Goal: Task Accomplishment & Management: Manage account settings

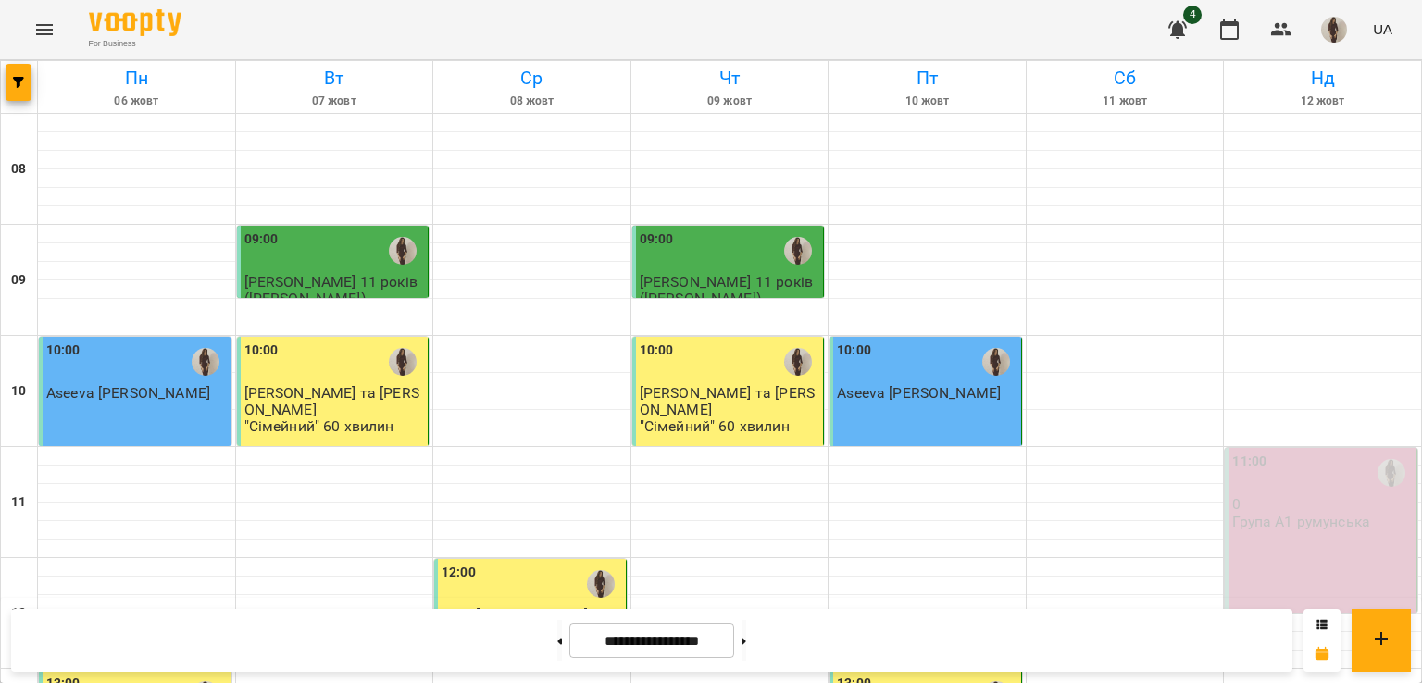
click at [1262, 549] on div "11:00 0 Група А1 румунська" at bounding box center [1321, 530] width 193 height 165
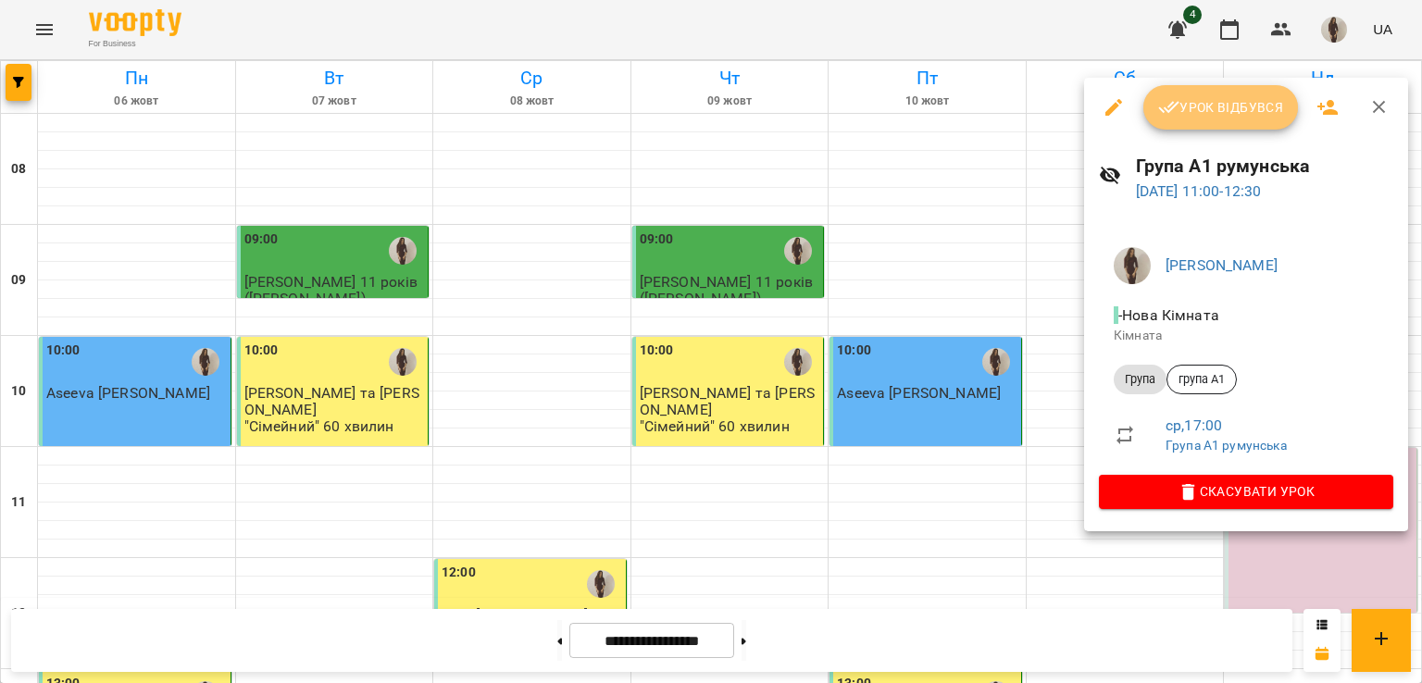
click at [1215, 101] on span "Урок відбувся" at bounding box center [1221, 107] width 126 height 22
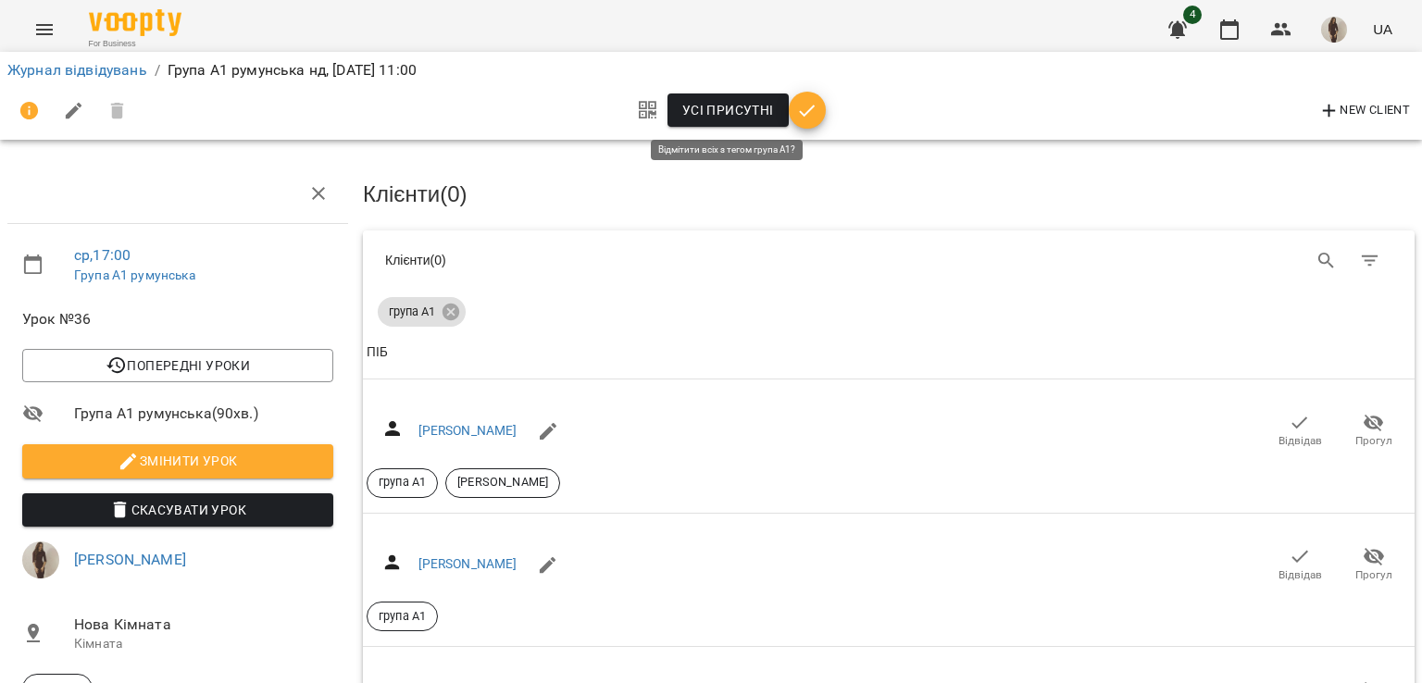
click at [748, 111] on span "Усі присутні" at bounding box center [728, 110] width 92 height 22
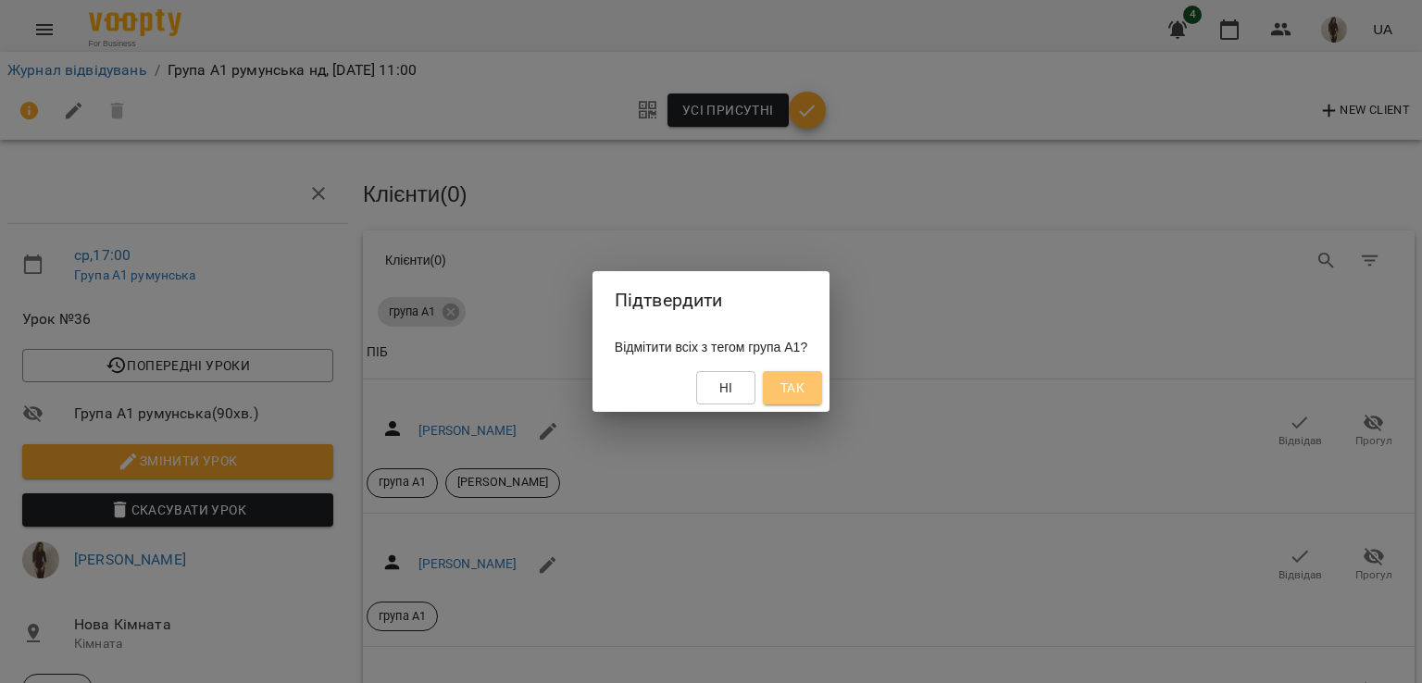
click at [802, 386] on span "Так" at bounding box center [792, 388] width 24 height 22
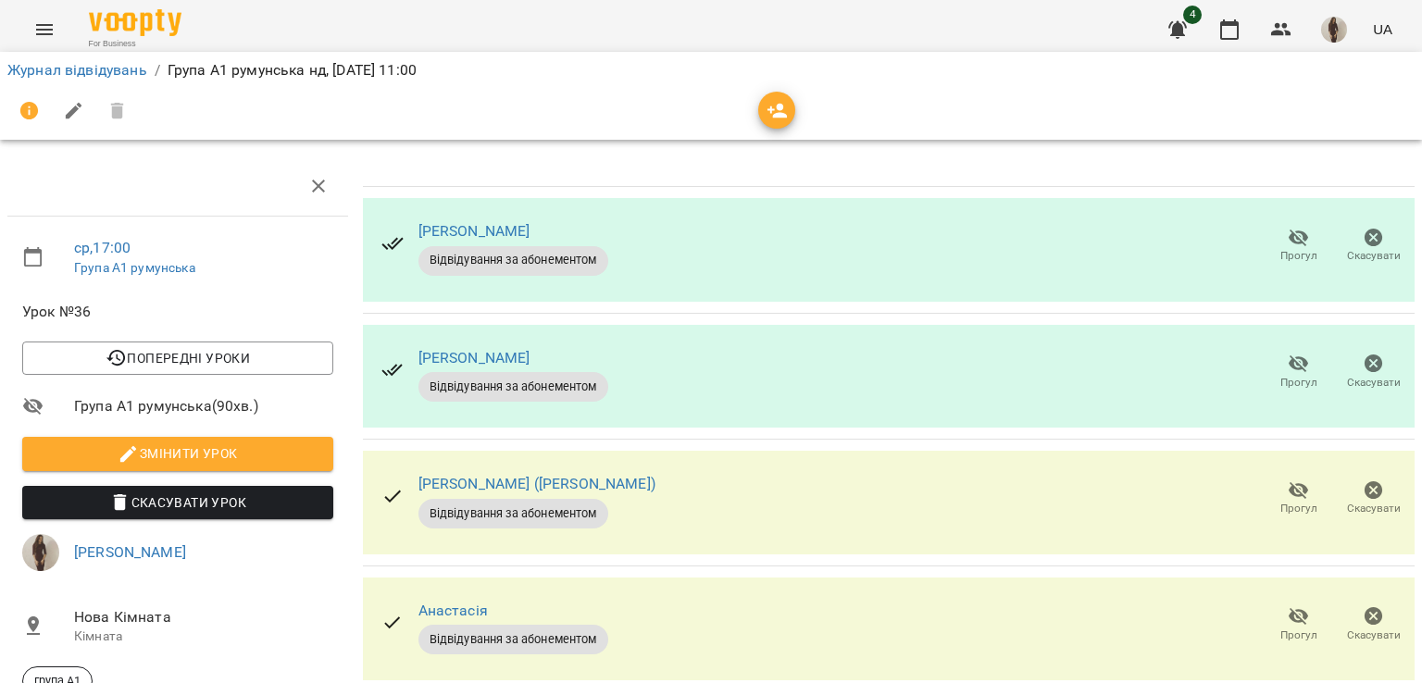
scroll to position [676, 0]
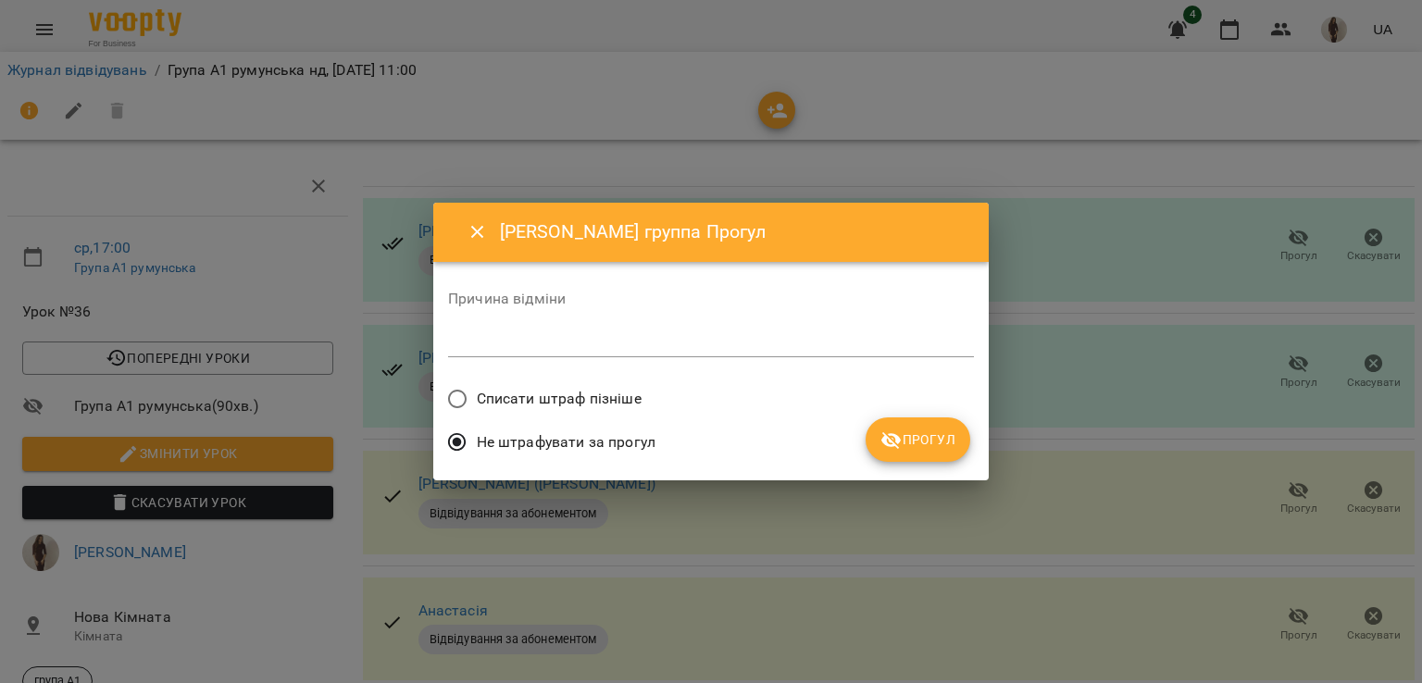
click at [587, 393] on span "Списати штраф пізніше" at bounding box center [559, 399] width 165 height 22
click at [941, 442] on span "Прогул" at bounding box center [917, 440] width 75 height 22
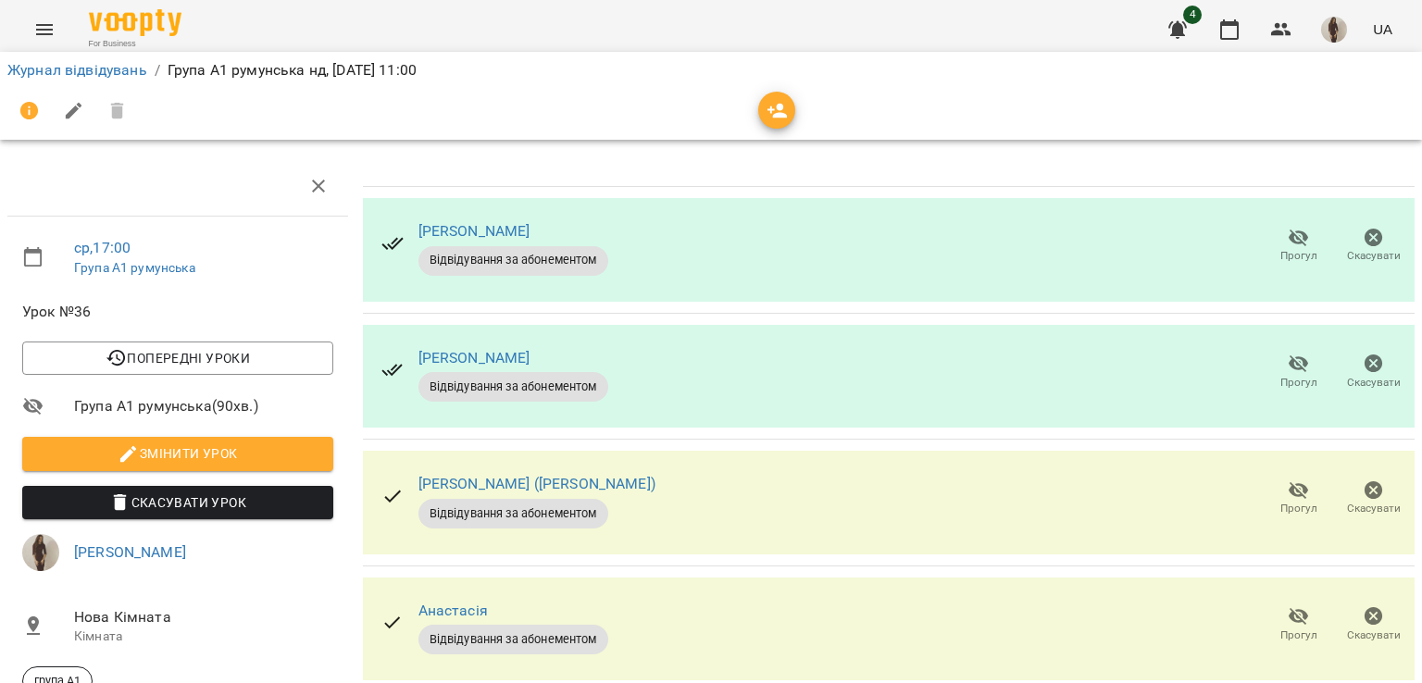
scroll to position [639, 0]
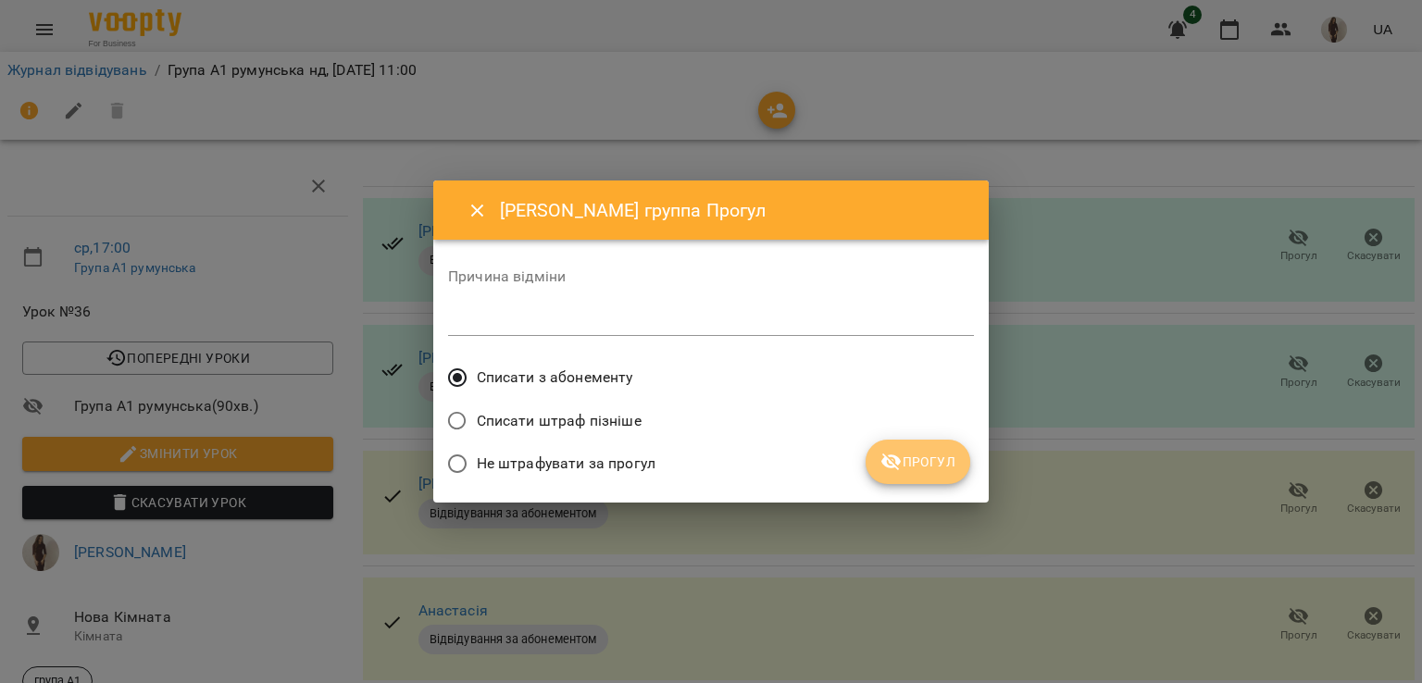
click at [932, 462] on span "Прогул" at bounding box center [917, 462] width 75 height 22
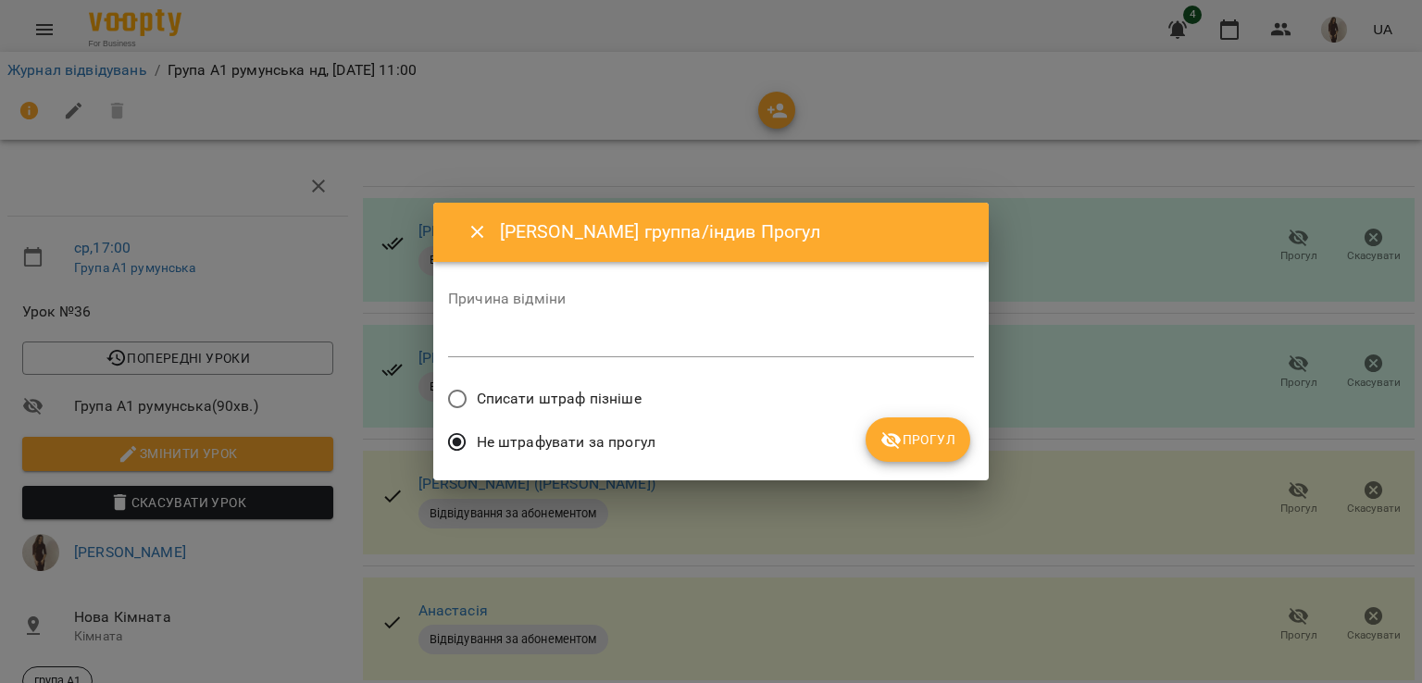
click at [543, 398] on span "Списати штраф пізніше" at bounding box center [559, 399] width 165 height 22
click at [932, 443] on span "Прогул" at bounding box center [917, 440] width 75 height 22
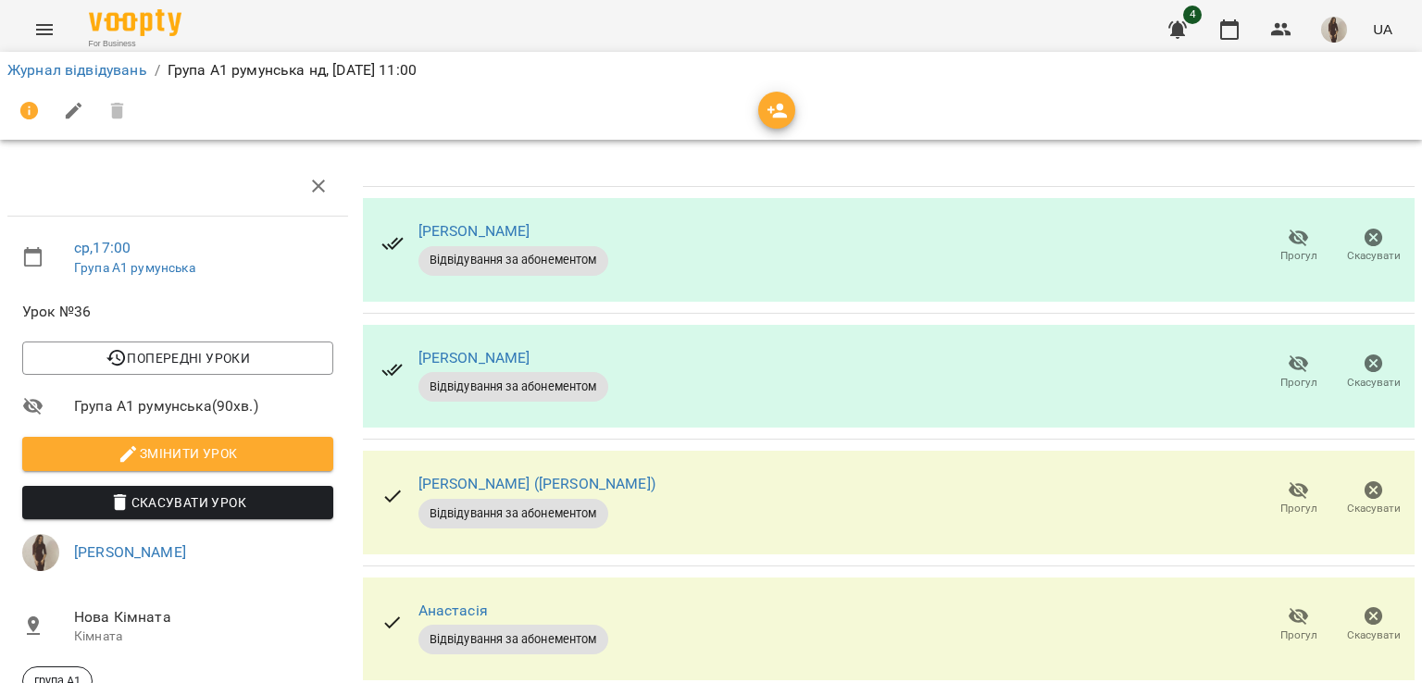
scroll to position [0, 0]
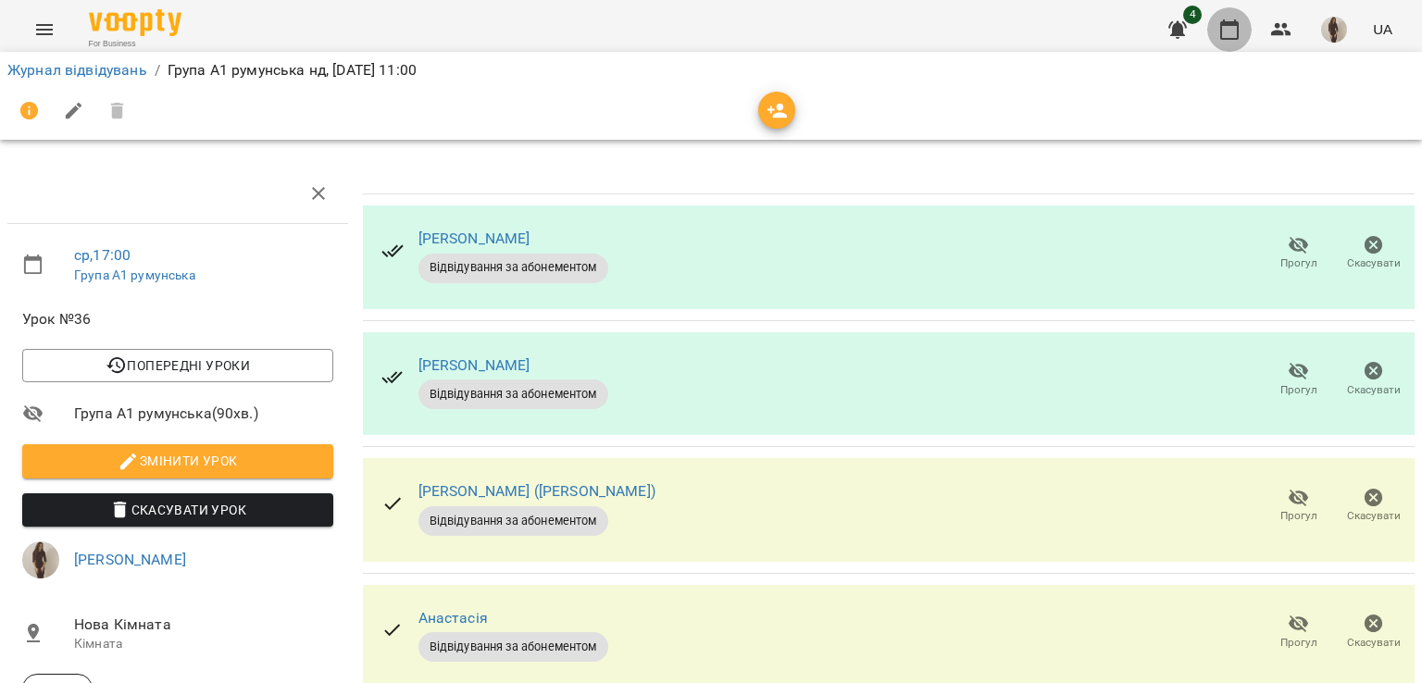
click at [1231, 30] on icon "button" at bounding box center [1229, 30] width 22 height 22
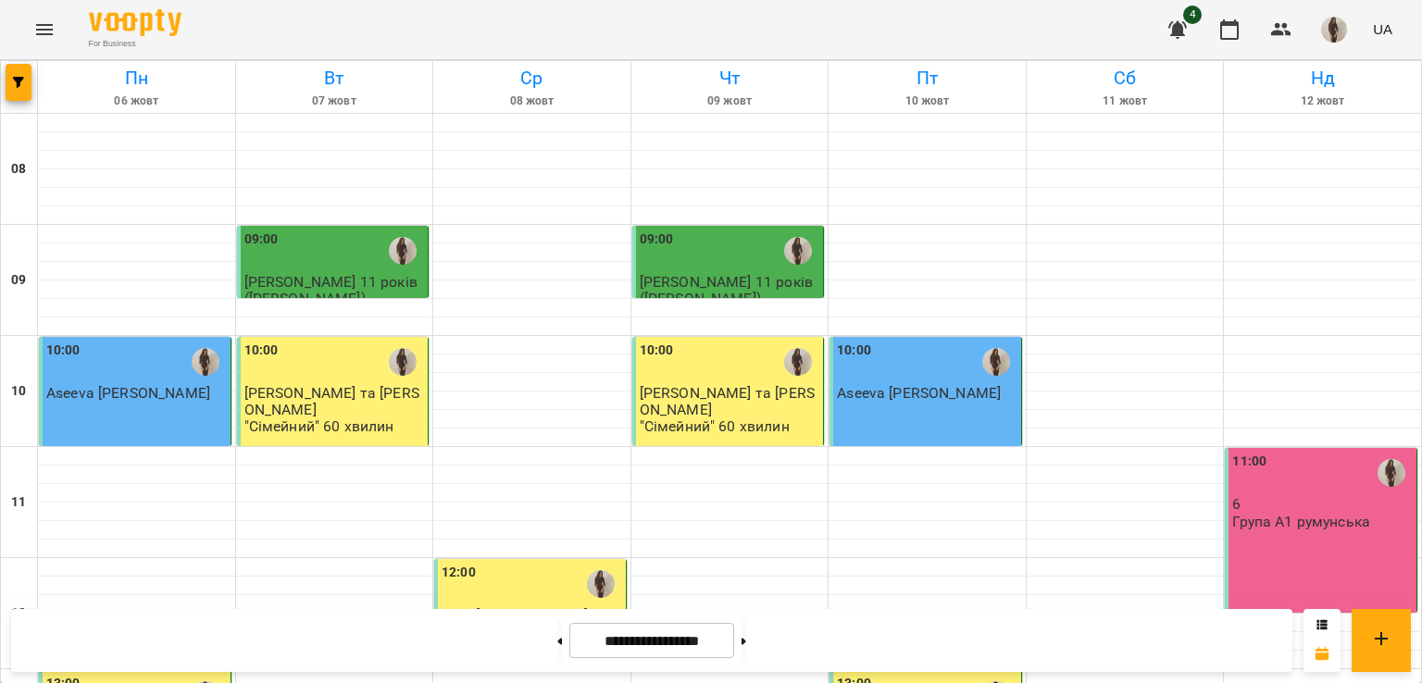
scroll to position [880, 0]
click at [746, 648] on button at bounding box center [744, 640] width 5 height 41
type input "**********"
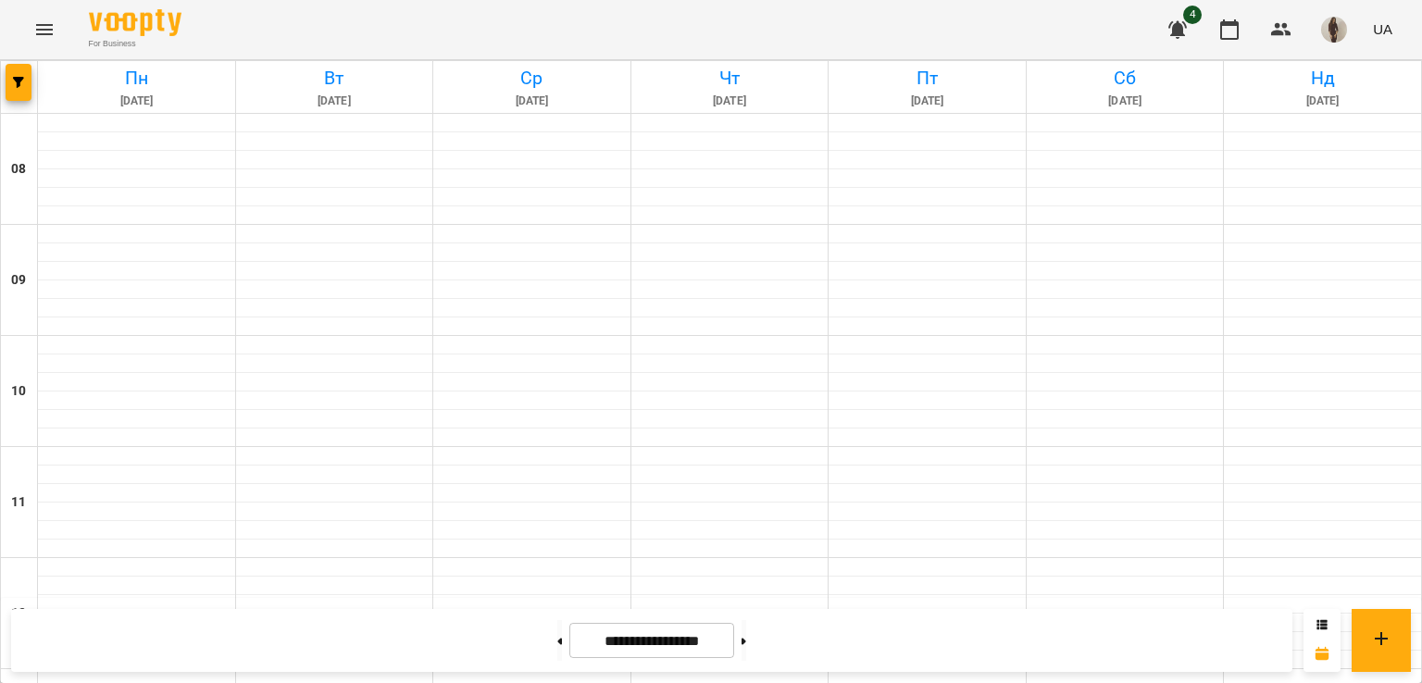
scroll to position [162, 0]
